Goal: Transaction & Acquisition: Purchase product/service

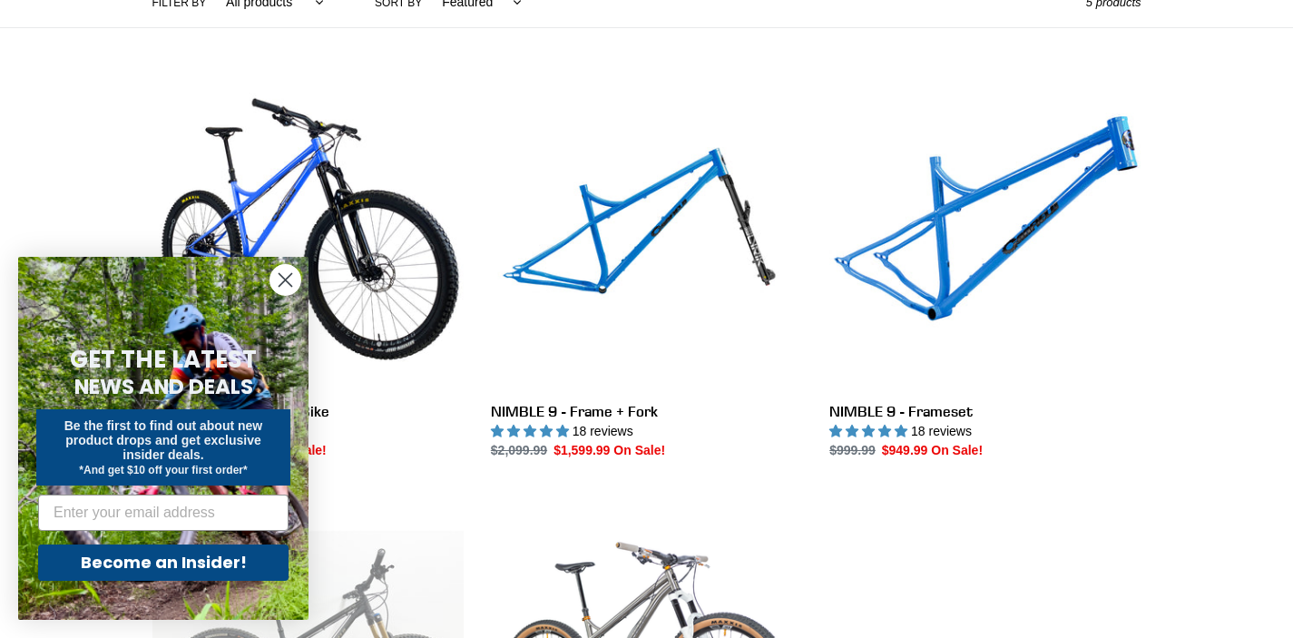
scroll to position [466, 0]
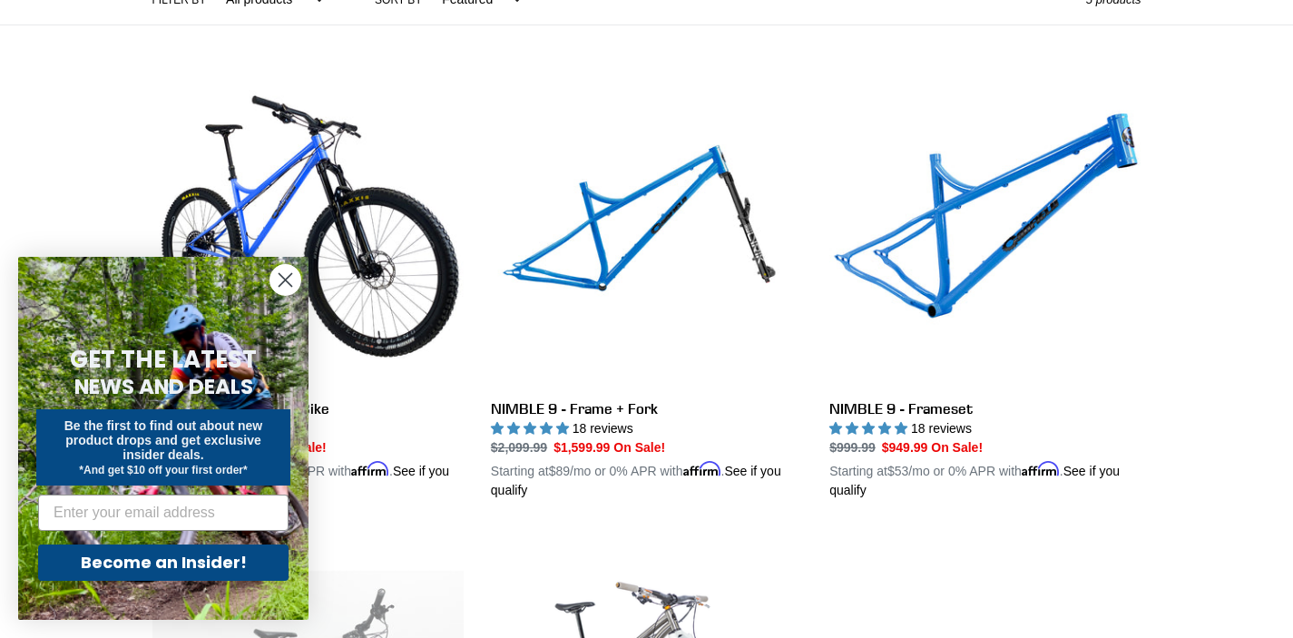
click at [283, 280] on icon "Close dialog" at bounding box center [286, 280] width 13 height 13
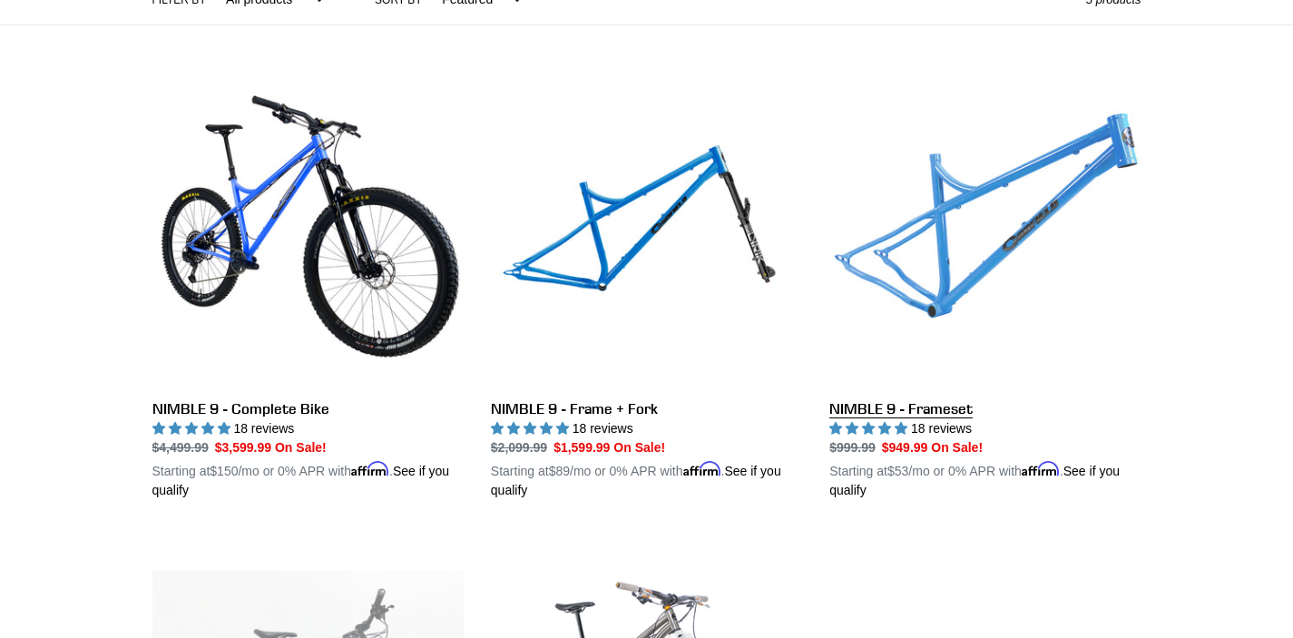
click at [977, 231] on link "NIMBLE 9 - Frameset" at bounding box center [984, 287] width 311 height 425
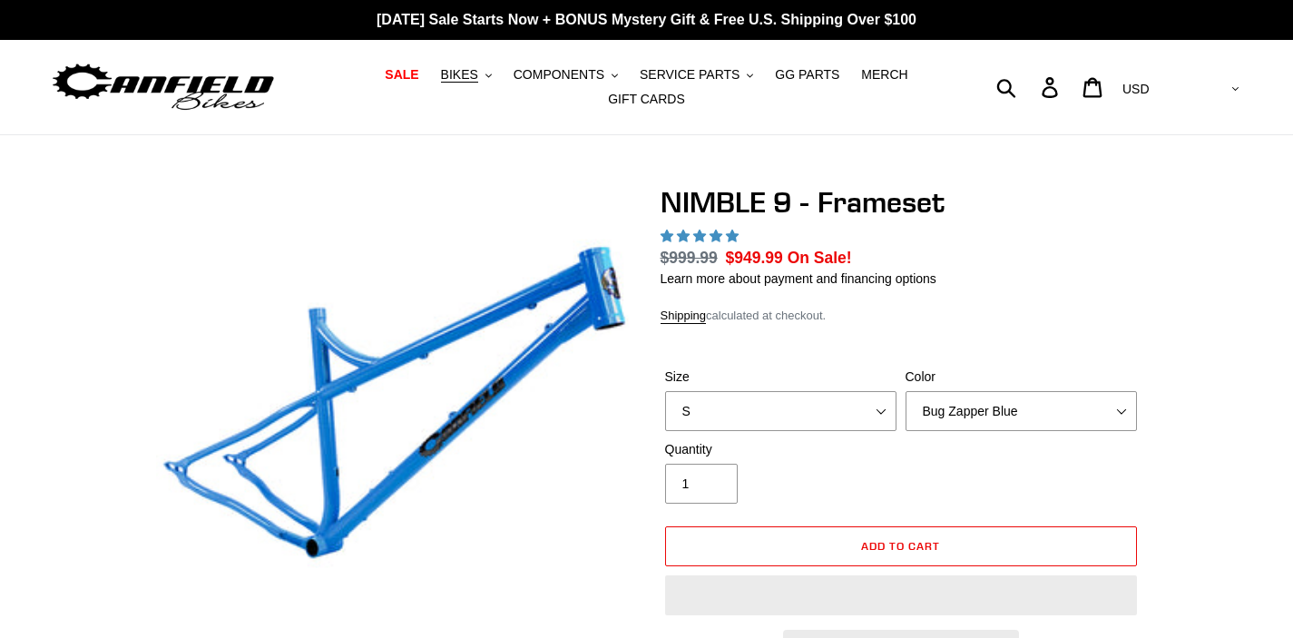
select select "highest-rating"
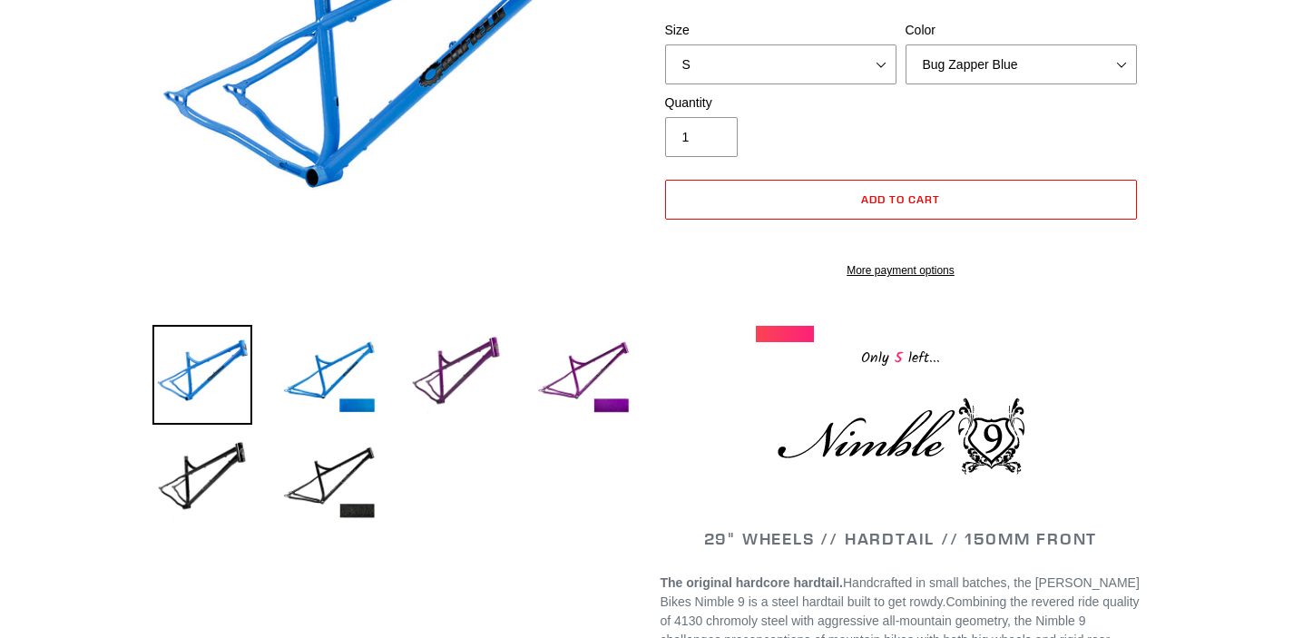
scroll to position [520, 0]
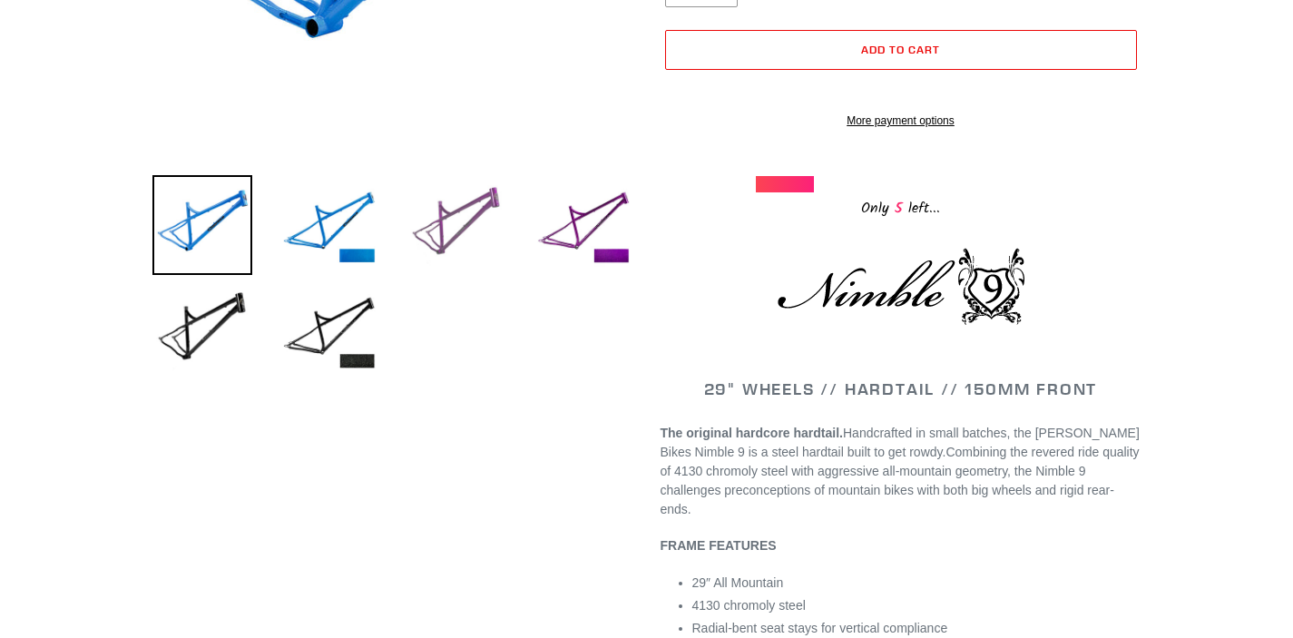
click at [461, 232] on img at bounding box center [457, 225] width 100 height 100
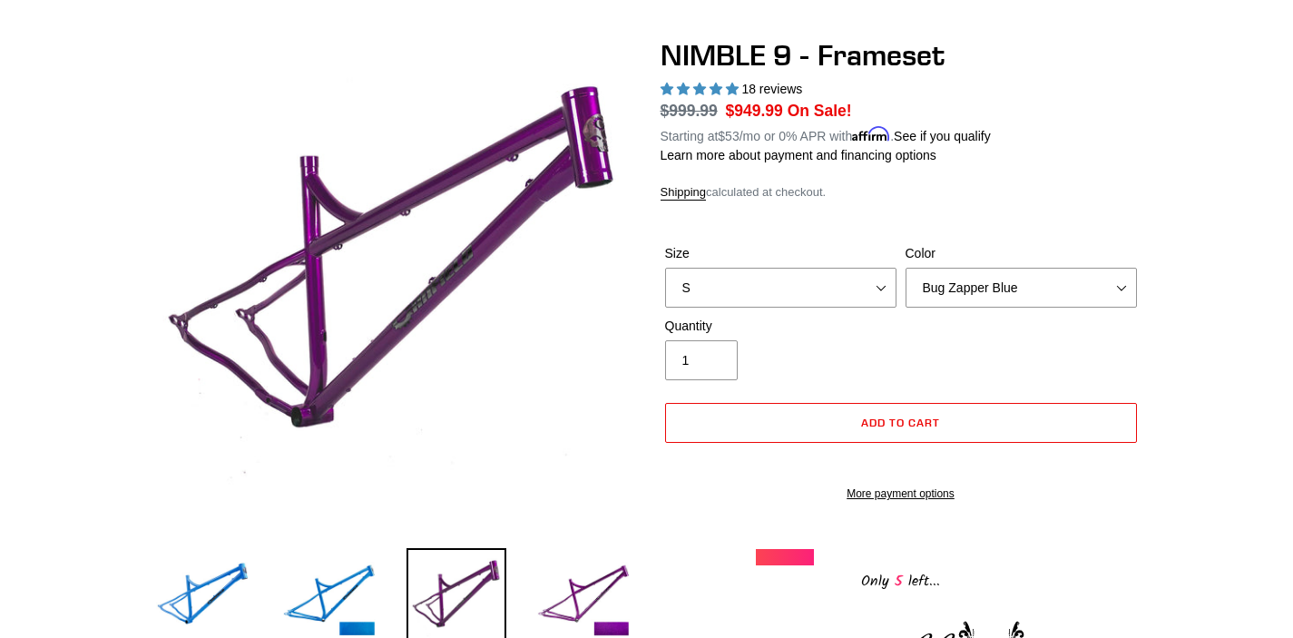
scroll to position [223, 0]
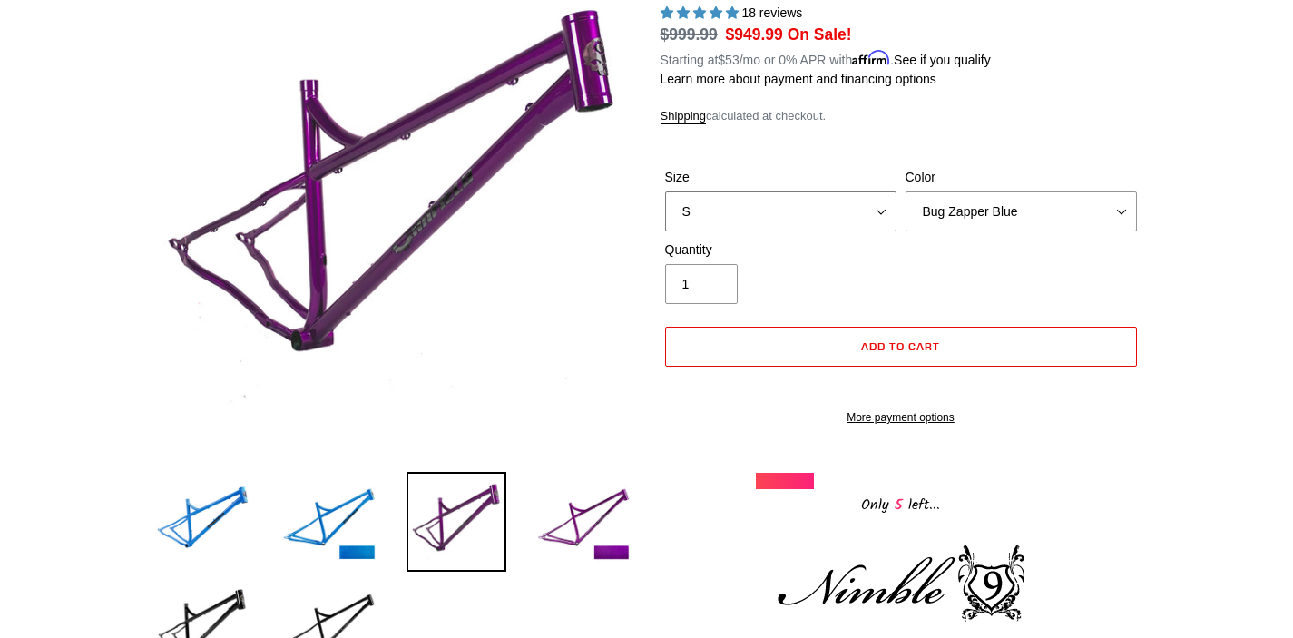
click at [866, 211] on select "S M L XL" at bounding box center [780, 211] width 231 height 40
select select "M"
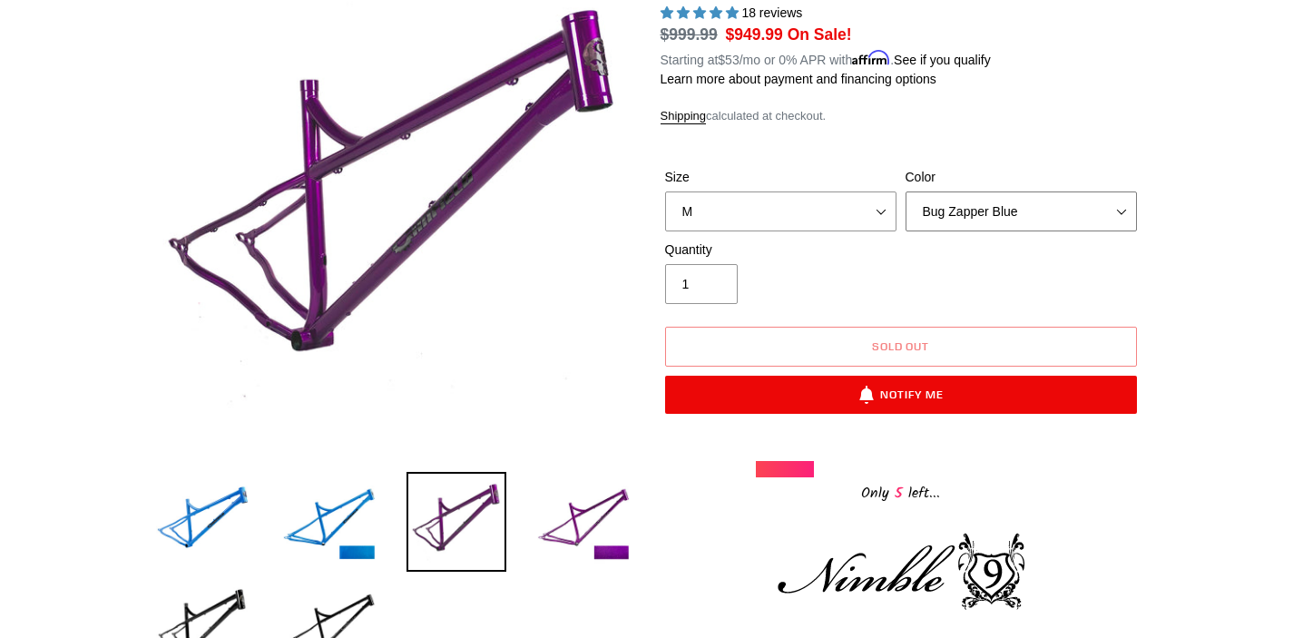
click at [992, 214] on select "Bug Zapper Blue Purple Haze -Sold Out Galaxy Black" at bounding box center [1021, 211] width 231 height 40
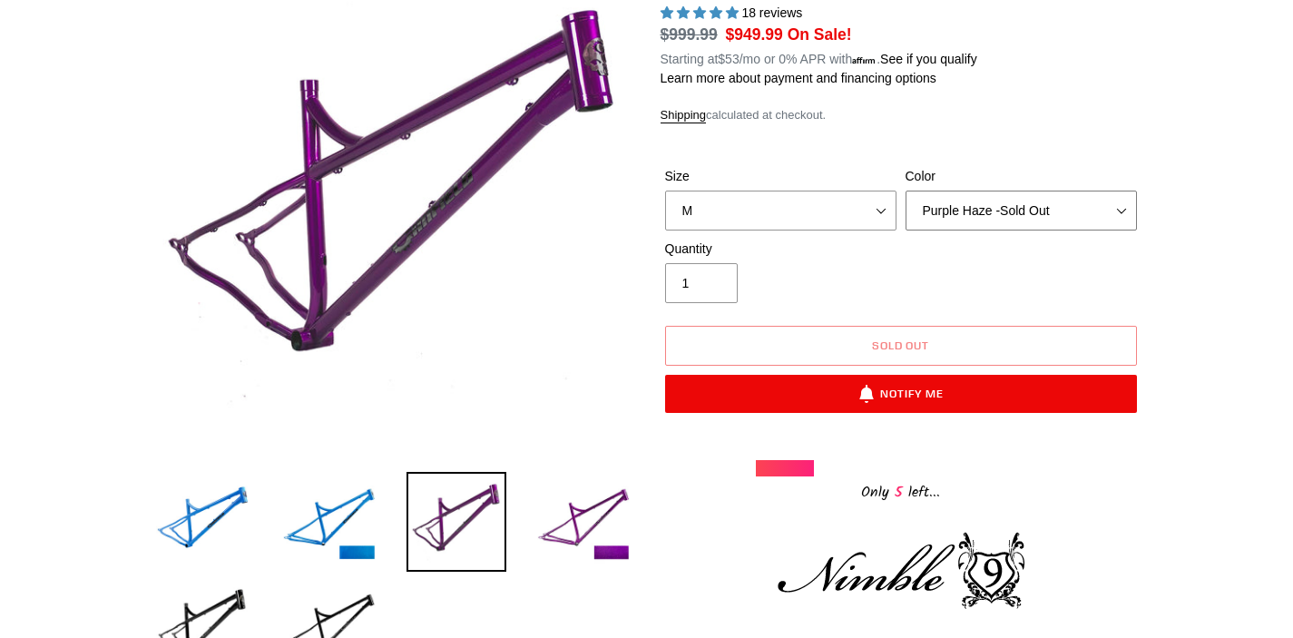
click at [993, 211] on select "Bug Zapper Blue Purple Haze -Sold Out Galaxy Black" at bounding box center [1021, 211] width 231 height 40
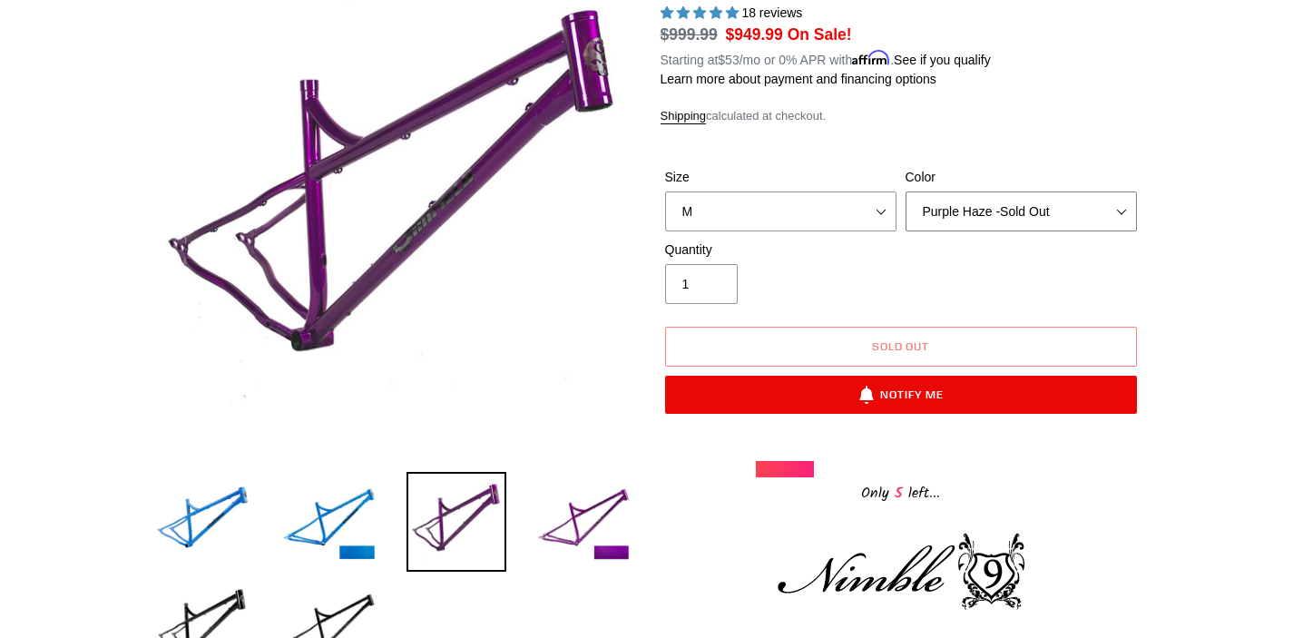
select select "Galaxy Black"
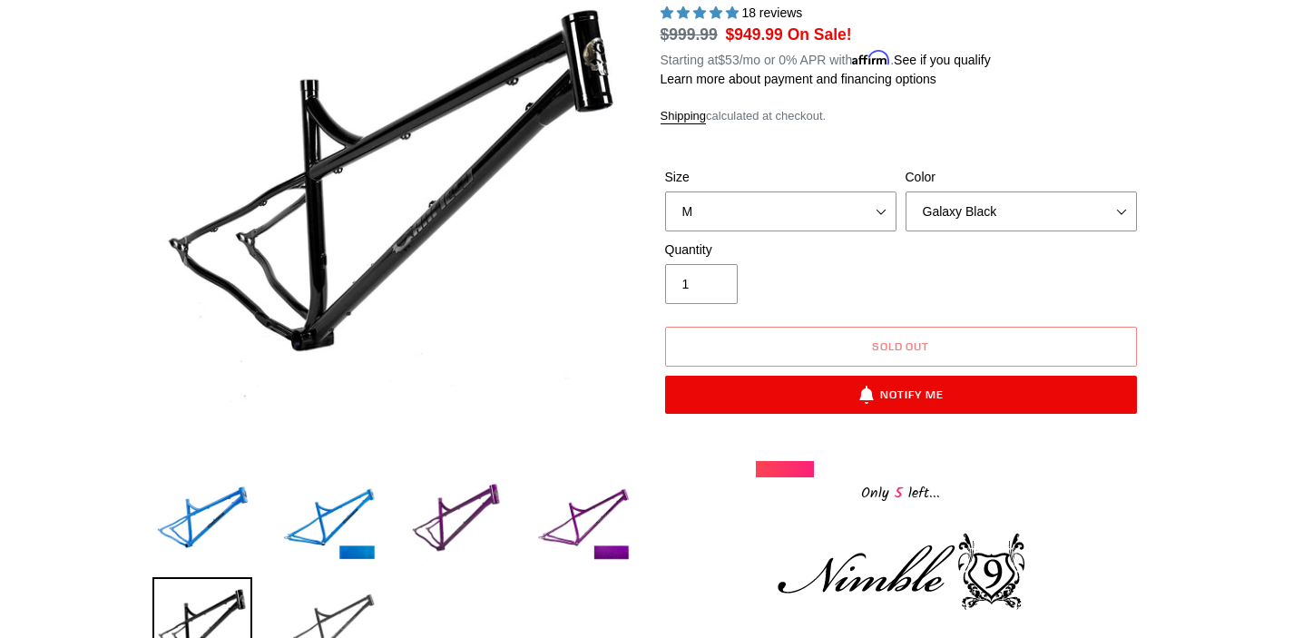
click at [344, 617] on img at bounding box center [330, 627] width 100 height 100
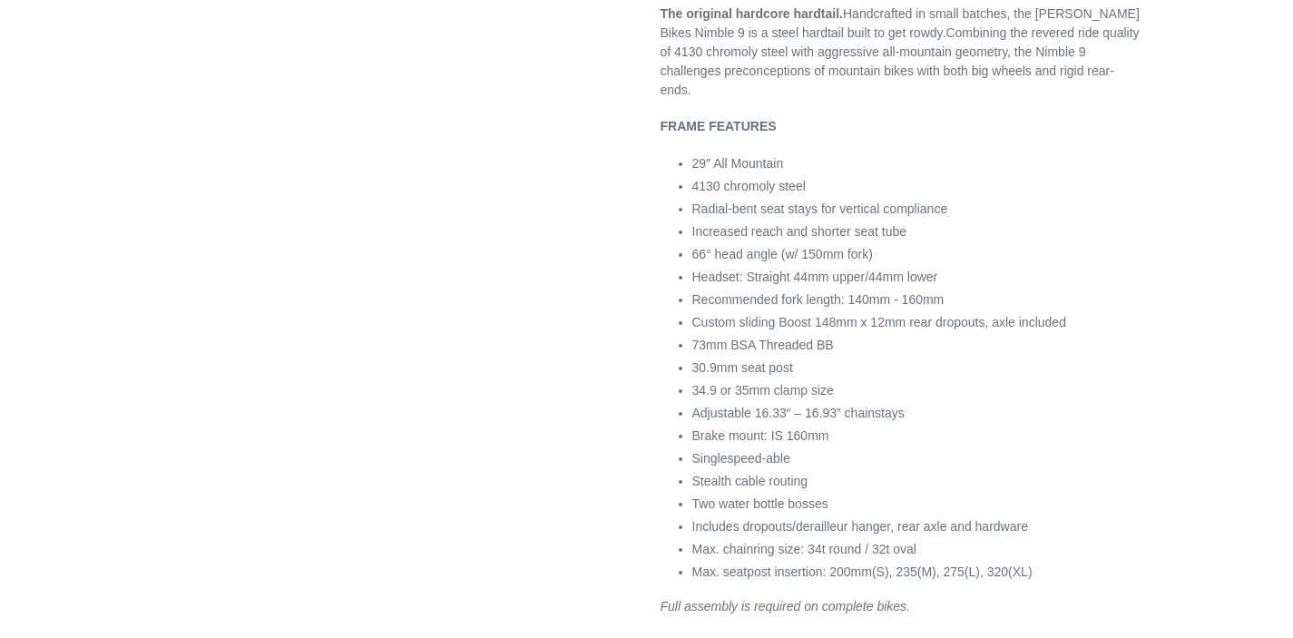
scroll to position [992, 0]
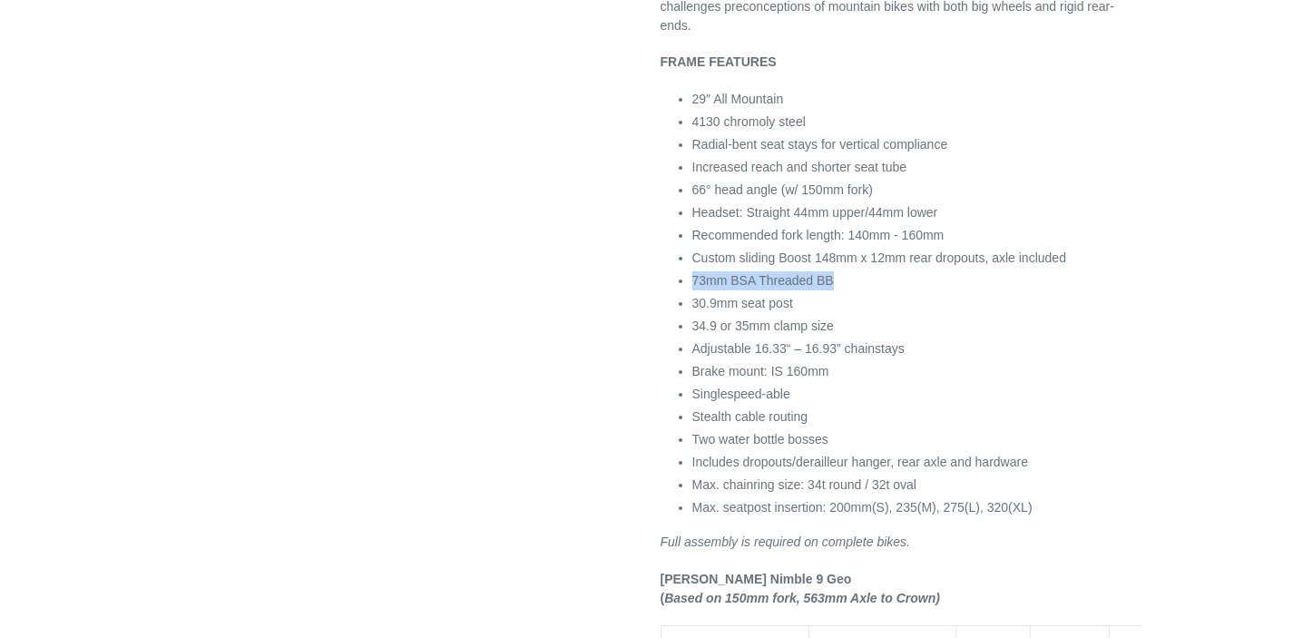
drag, startPoint x: 837, startPoint y: 274, endPoint x: 693, endPoint y: 278, distance: 143.4
click at [693, 278] on li "73mm BSA Threaded BB" at bounding box center [916, 280] width 449 height 19
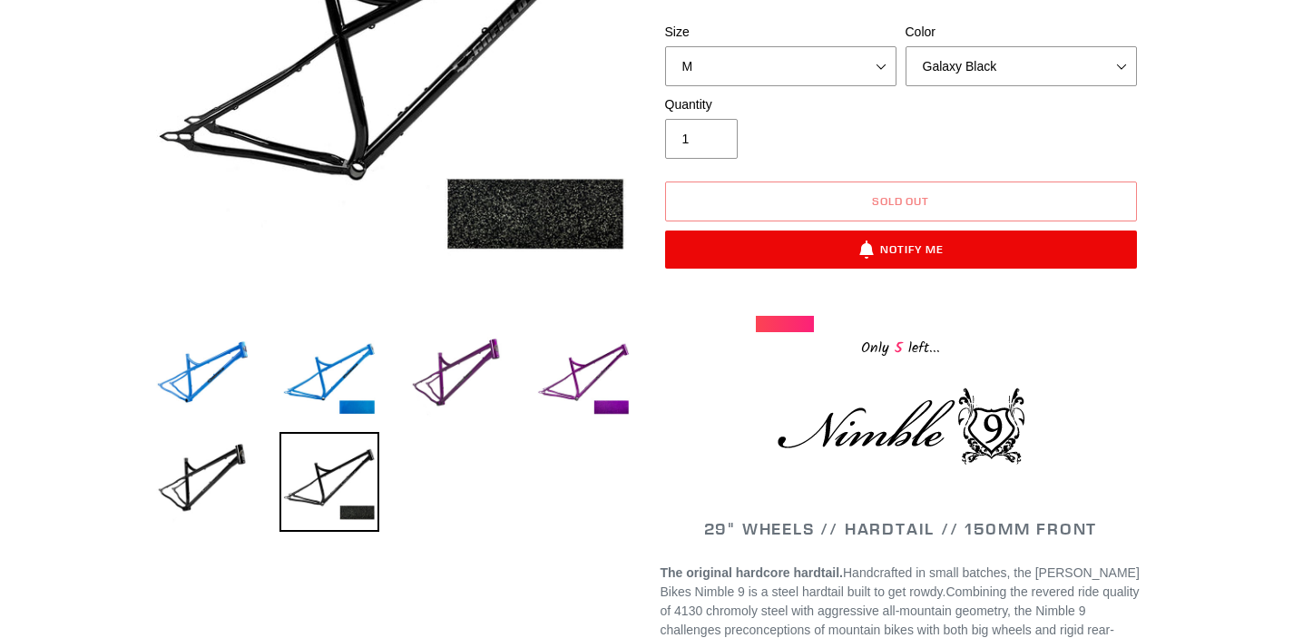
scroll to position [255, 0]
